Goal: Task Accomplishment & Management: Use online tool/utility

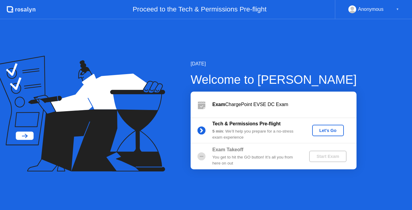
click at [330, 130] on div "Let's Go" at bounding box center [328, 130] width 27 height 5
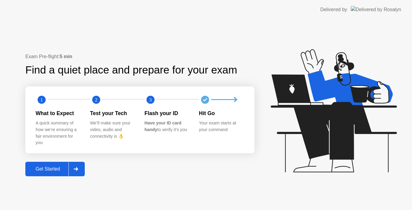
click at [55, 168] on div "Get Started" at bounding box center [47, 169] width 41 height 5
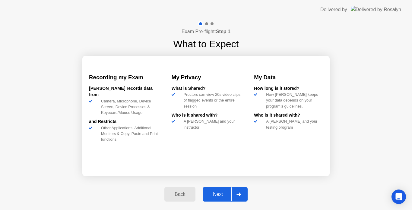
click at [219, 193] on div "Next" at bounding box center [218, 194] width 27 height 5
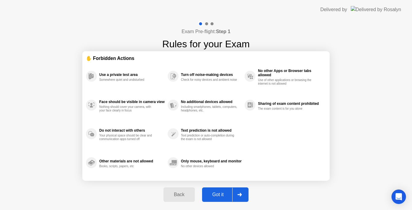
click at [219, 194] on div "Got it" at bounding box center [218, 194] width 28 height 5
select select "Available cameras"
select select "Available speakers"
select select "Available microphones"
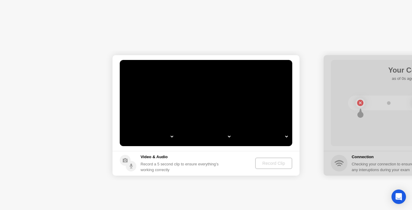
select select "**********"
select select "*******"
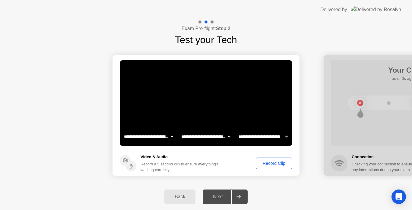
click at [273, 164] on div "Record Clip" at bounding box center [274, 163] width 32 height 5
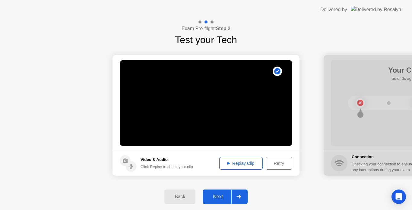
click at [239, 199] on icon at bounding box center [239, 197] width 5 height 4
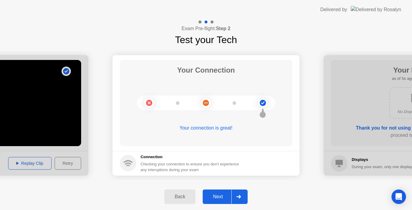
click at [240, 196] on icon at bounding box center [239, 197] width 4 height 4
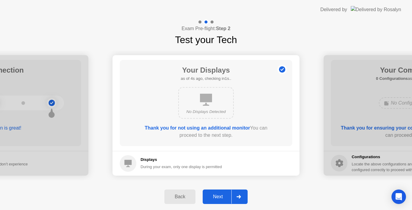
click at [222, 196] on div "Next" at bounding box center [218, 196] width 27 height 5
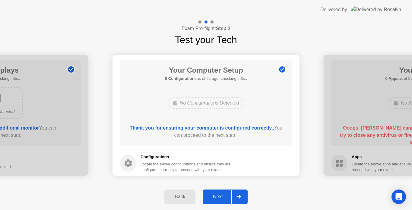
click at [216, 196] on div "Next" at bounding box center [218, 196] width 27 height 5
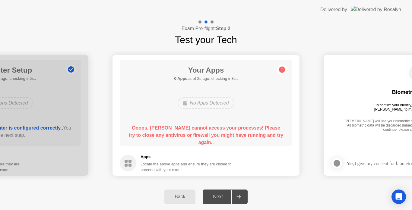
click at [216, 196] on div "Next" at bounding box center [218, 196] width 27 height 5
